Goal: Information Seeking & Learning: Learn about a topic

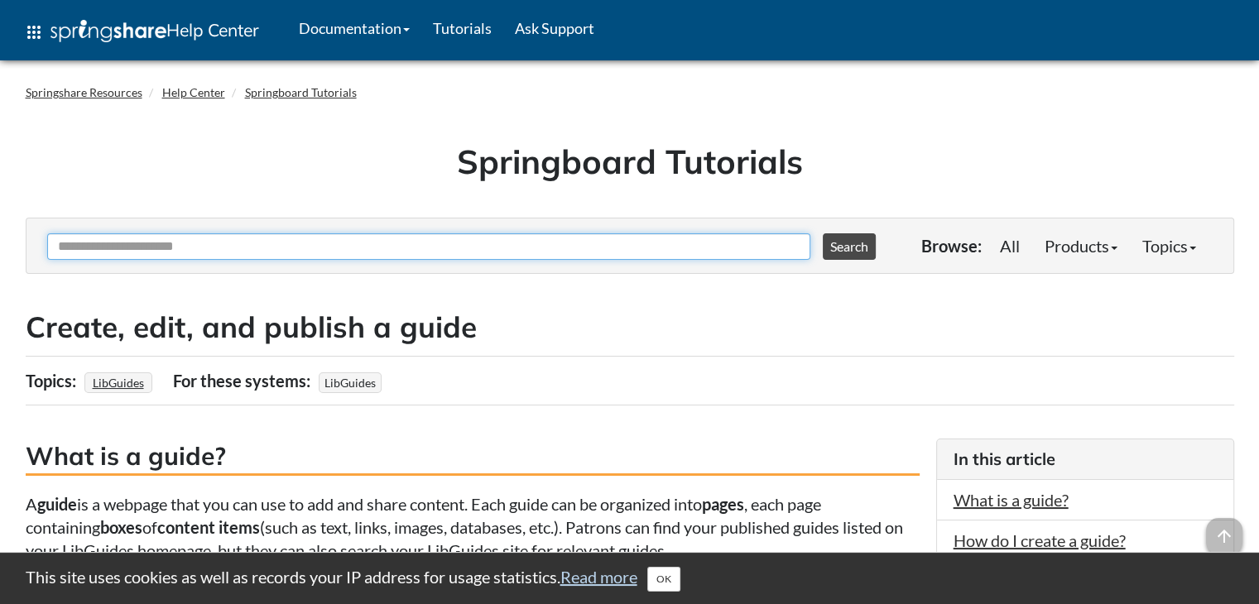
click at [368, 247] on input "Ask Another Question" at bounding box center [428, 246] width 763 height 26
type input "**********"
click at [823, 233] on button "Search" at bounding box center [849, 246] width 53 height 26
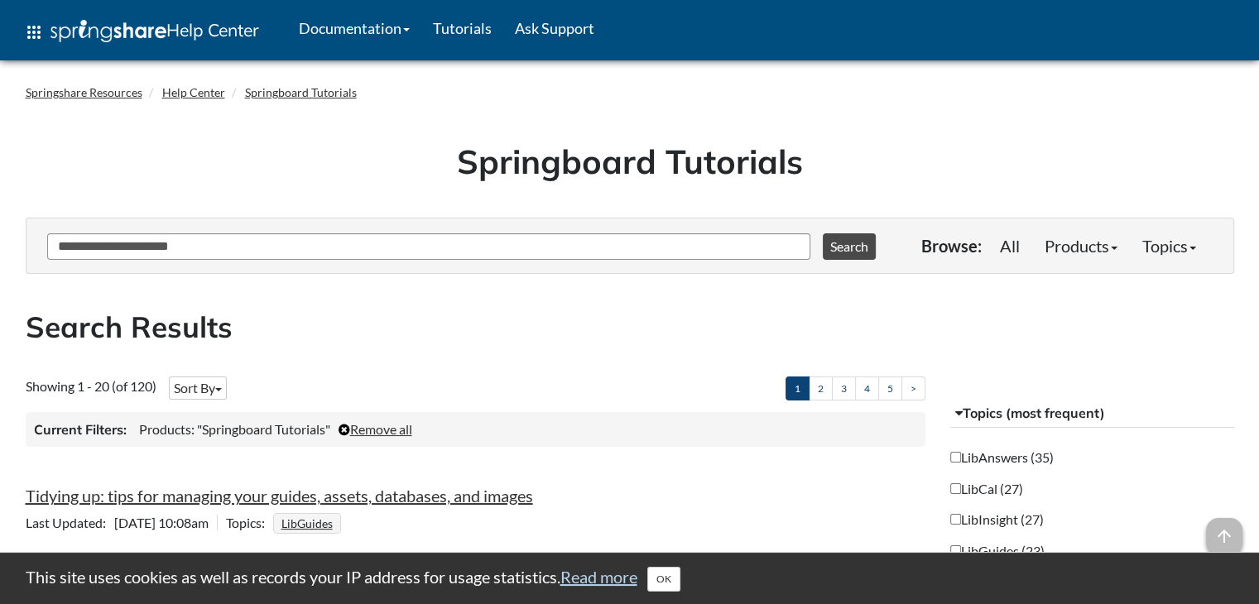
click at [464, 334] on h2 "Search Results" at bounding box center [630, 327] width 1209 height 41
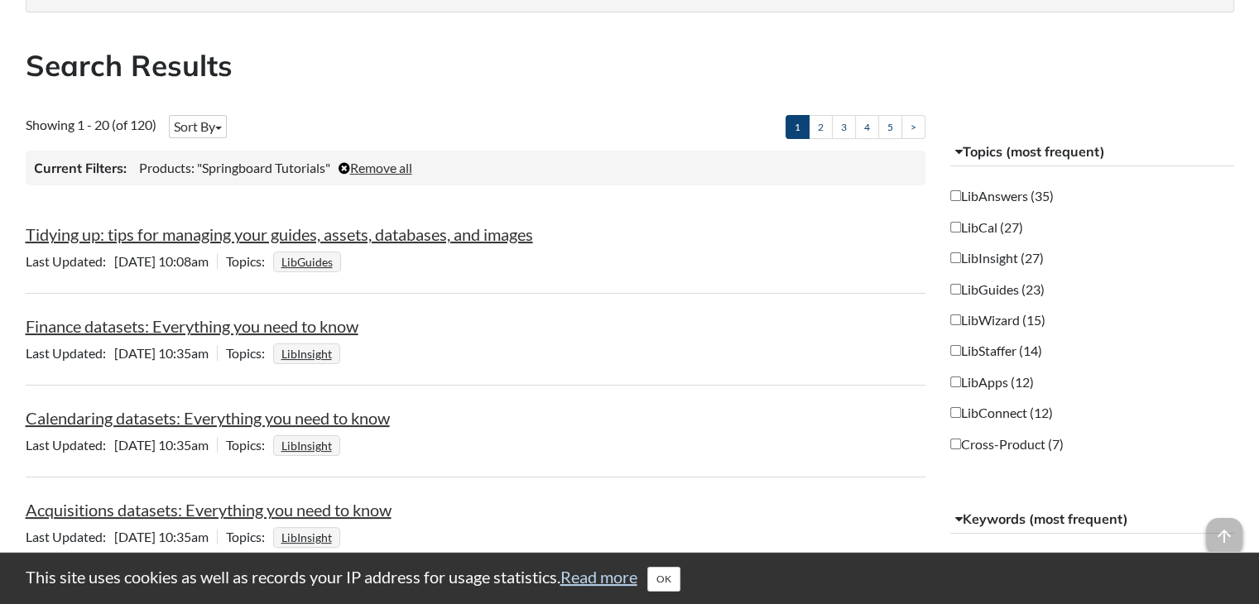
scroll to position [265, 0]
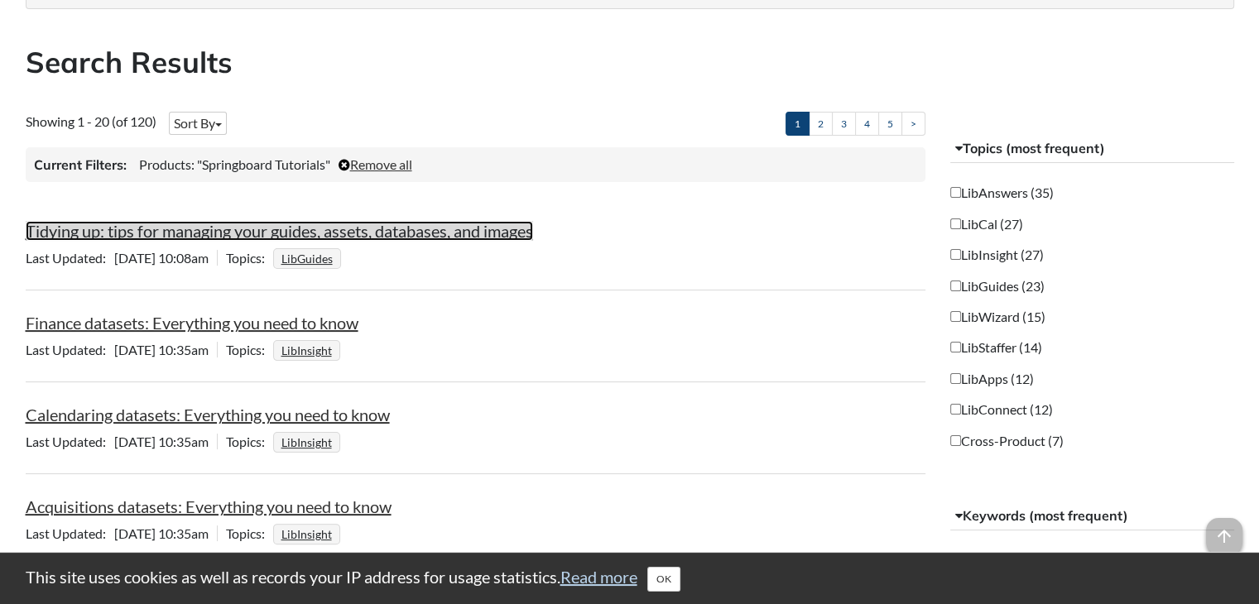
click at [378, 229] on link "Tidying up: tips for managing your guides, assets, databases, and images" at bounding box center [280, 231] width 508 height 20
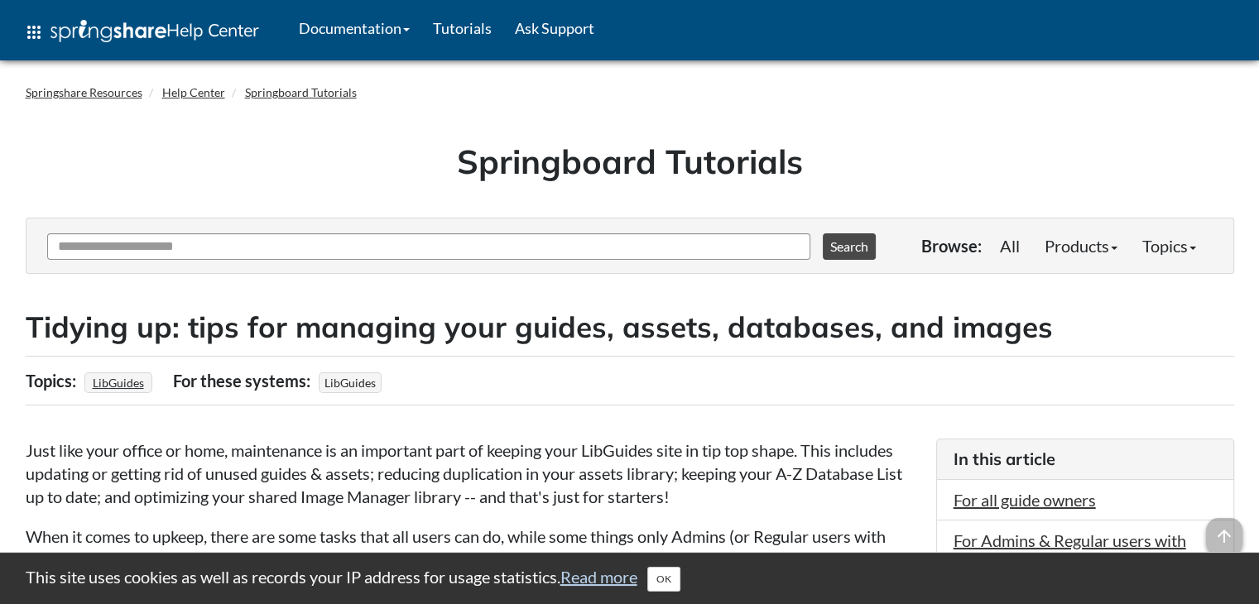
click at [312, 468] on p "Just like your office or home, maintenance is an important part of keeping your…" at bounding box center [473, 474] width 894 height 70
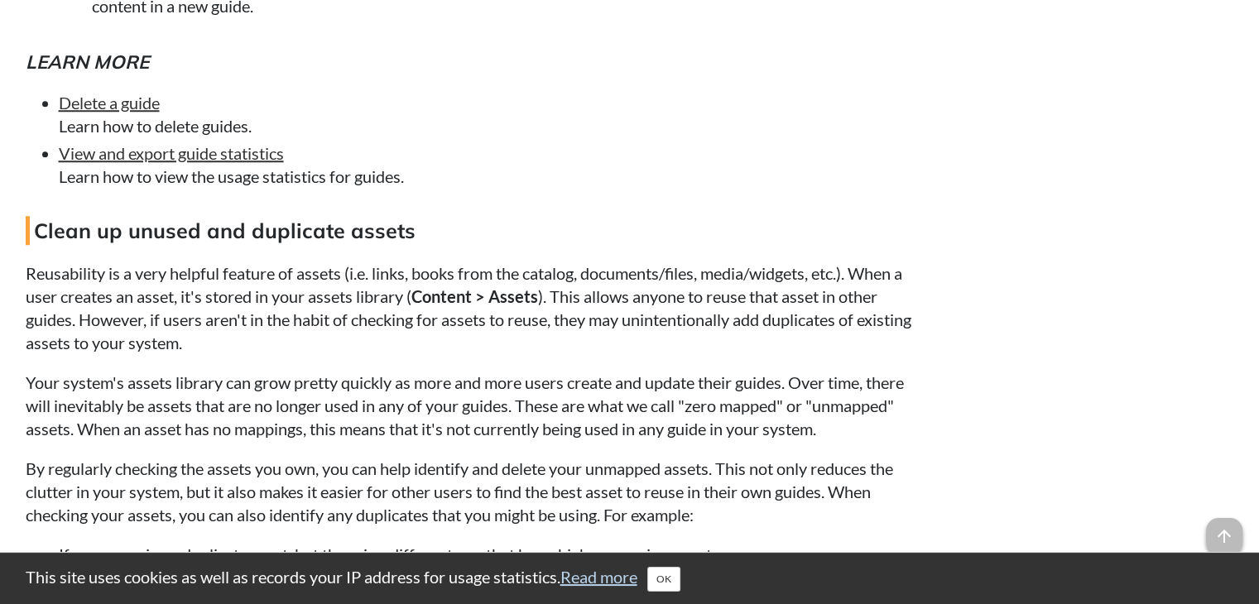
scroll to position [1424, 0]
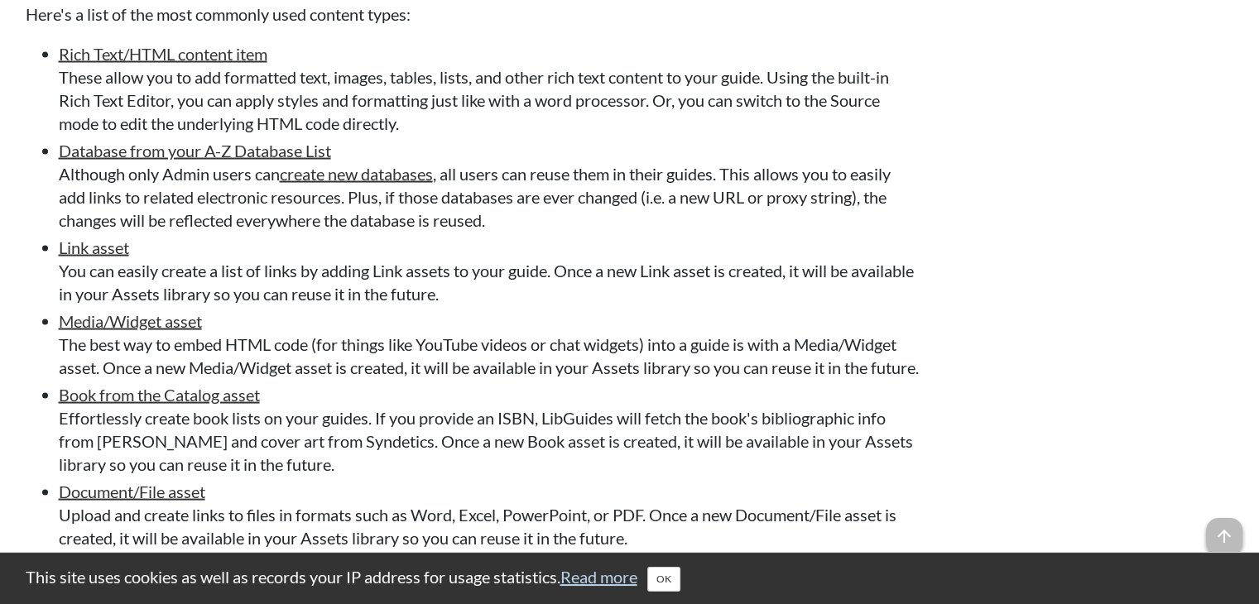
scroll to position [3224, 0]
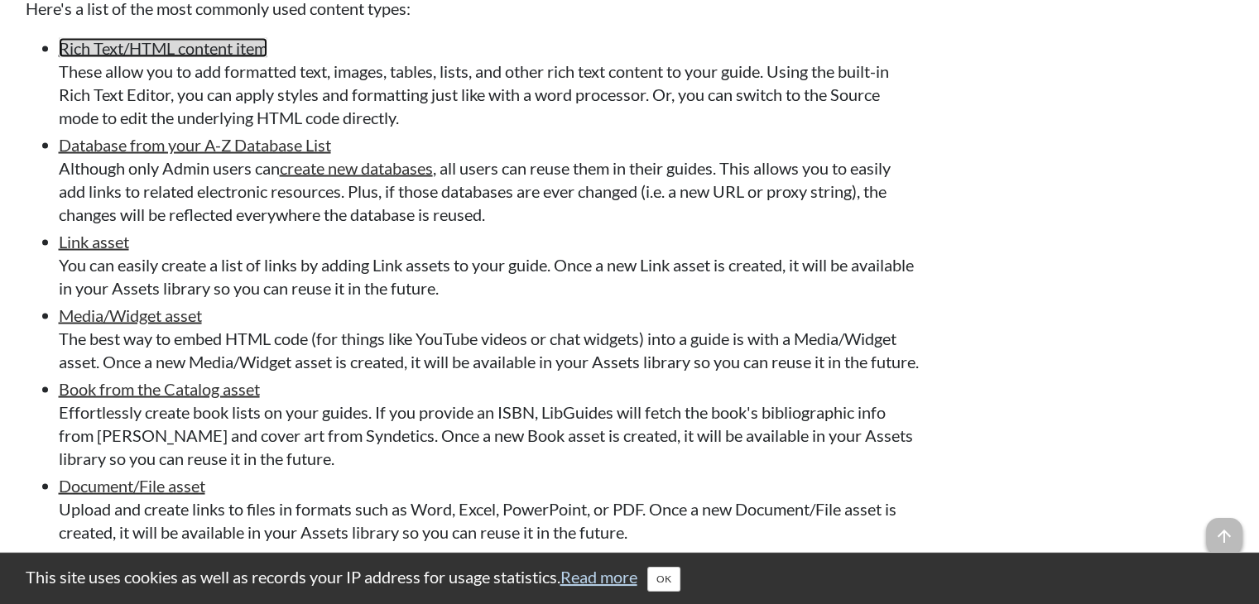
click at [200, 47] on link "Rich Text/HTML content item" at bounding box center [163, 48] width 209 height 20
